Goal: Navigation & Orientation: Find specific page/section

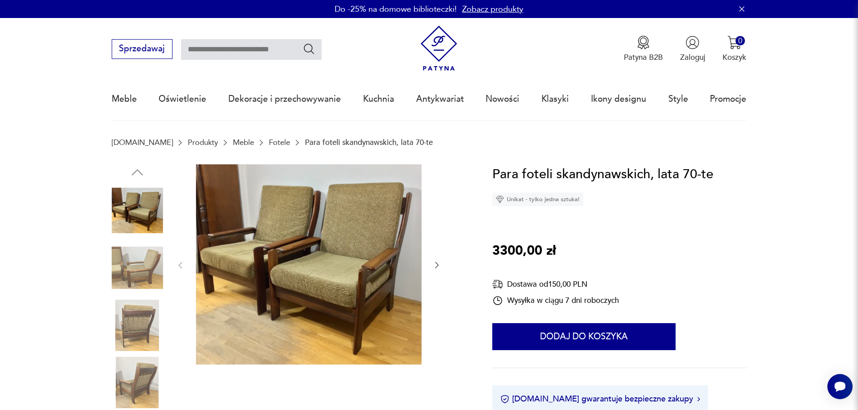
click at [233, 140] on link "Meble" at bounding box center [243, 142] width 21 height 9
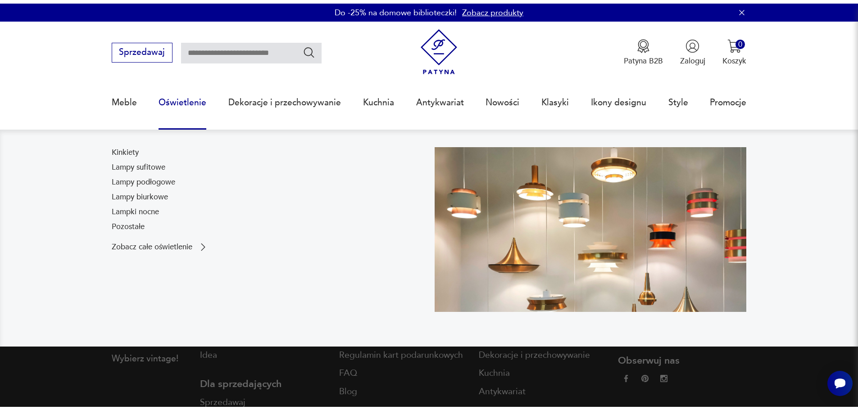
scroll to position [38, 0]
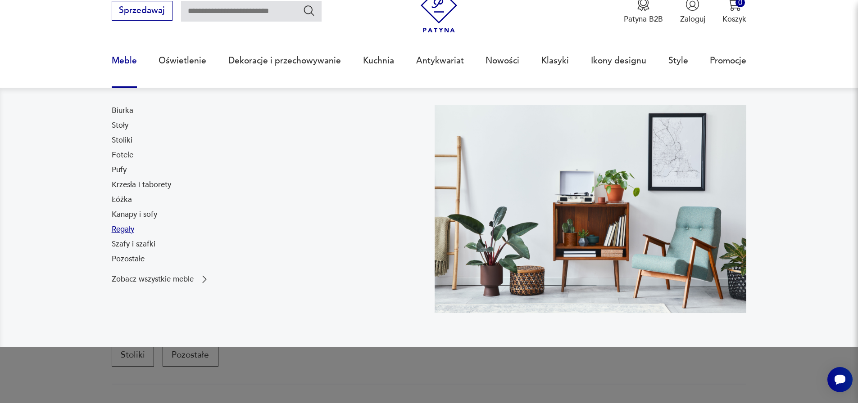
click at [128, 230] on link "Regały" at bounding box center [123, 229] width 23 height 11
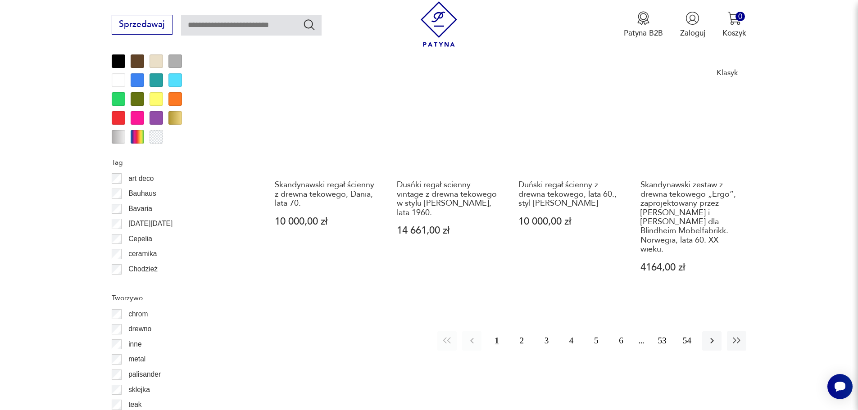
scroll to position [1113, 0]
